Goal: Navigation & Orientation: Find specific page/section

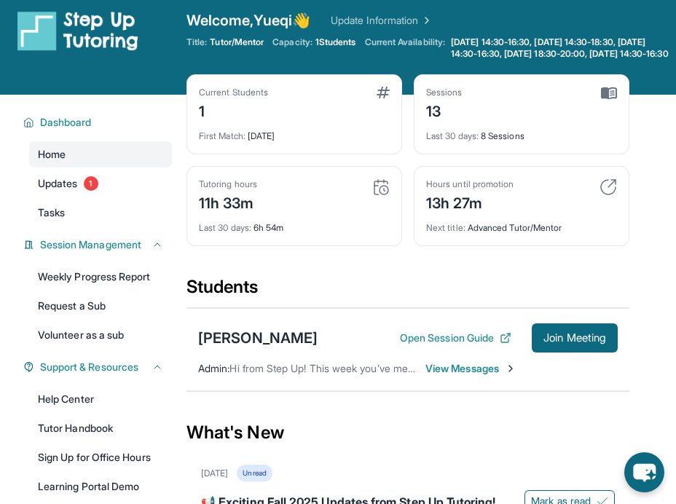
scroll to position [11, 0]
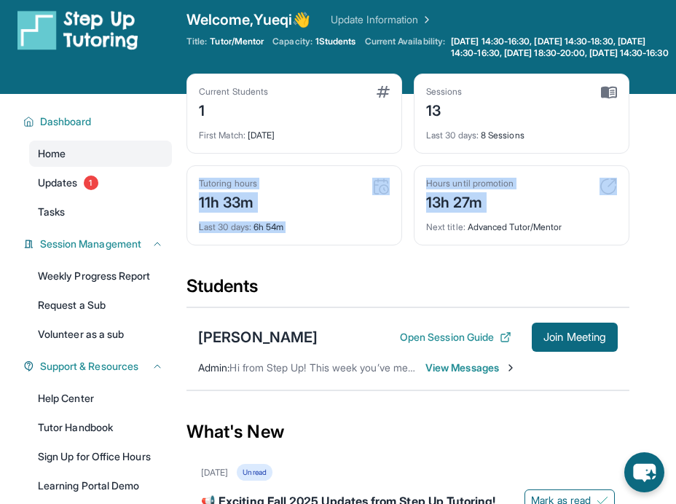
drag, startPoint x: 659, startPoint y: 168, endPoint x: 662, endPoint y: 202, distance: 33.6
click at [662, 202] on main "Current Students 1 First Match : 1 month ago Sessions 13 Last 30 days : 8 Sessi…" at bounding box center [430, 388] width 489 height 588
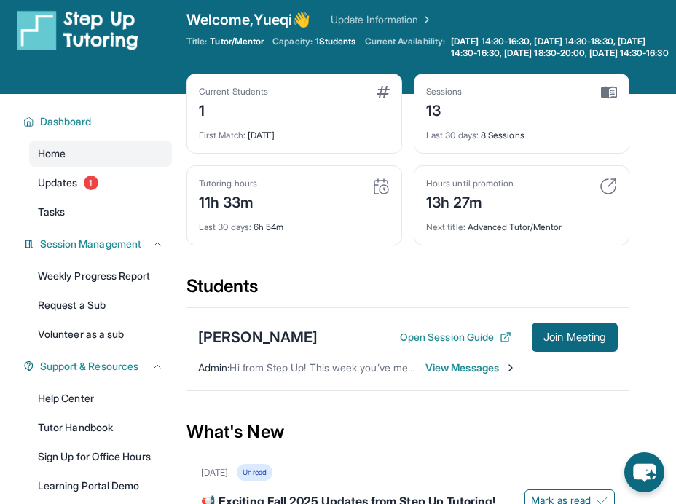
click at [421, 71] on div "Welcome, Yueqi 👋 Update Information Title: Tutor/Mentor Capacity: 1 Students Cu…" at bounding box center [430, 41] width 489 height 64
click at [408, 71] on div "Welcome, Yueqi 👋 Update Information Title: Tutor/Mentor Capacity: 1 Students Cu…" at bounding box center [430, 41] width 489 height 64
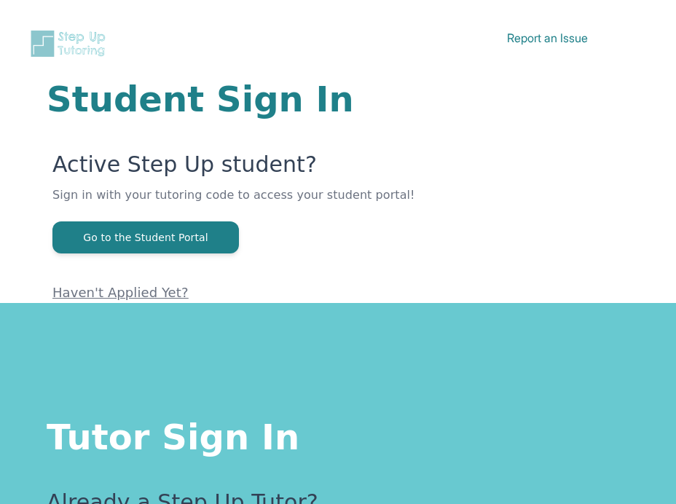
scroll to position [254, 0]
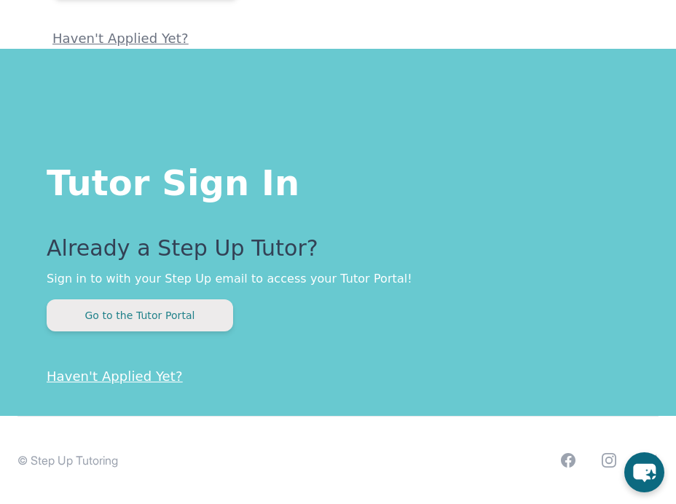
click at [128, 320] on button "Go to the Tutor Portal" at bounding box center [140, 315] width 186 height 32
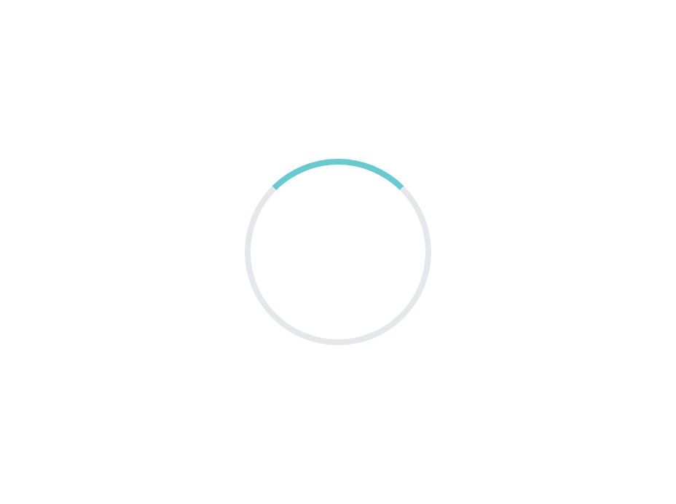
scroll to position [254, 0]
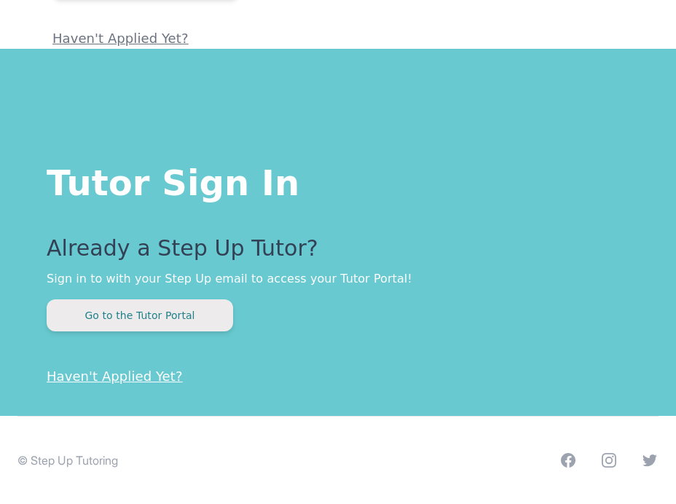
click at [181, 313] on button "Go to the Tutor Portal" at bounding box center [140, 315] width 186 height 32
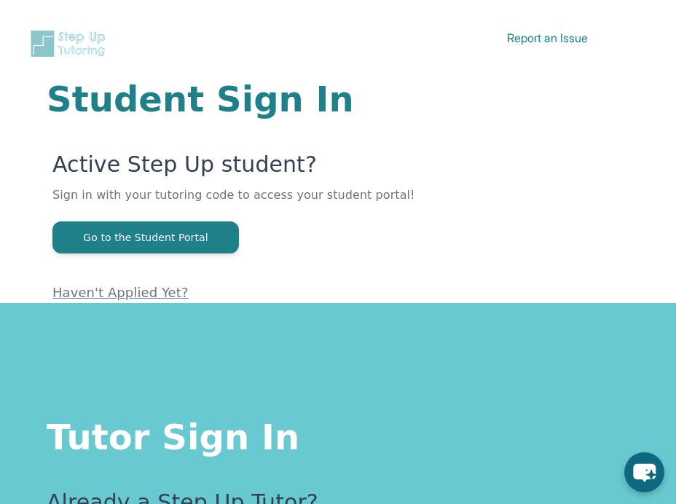
scroll to position [254, 0]
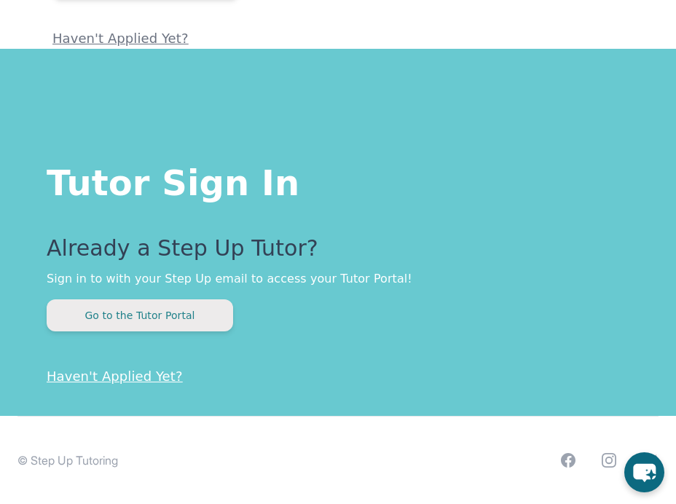
click at [201, 315] on button "Go to the Tutor Portal" at bounding box center [140, 315] width 186 height 32
